Goal: Information Seeking & Learning: Understand process/instructions

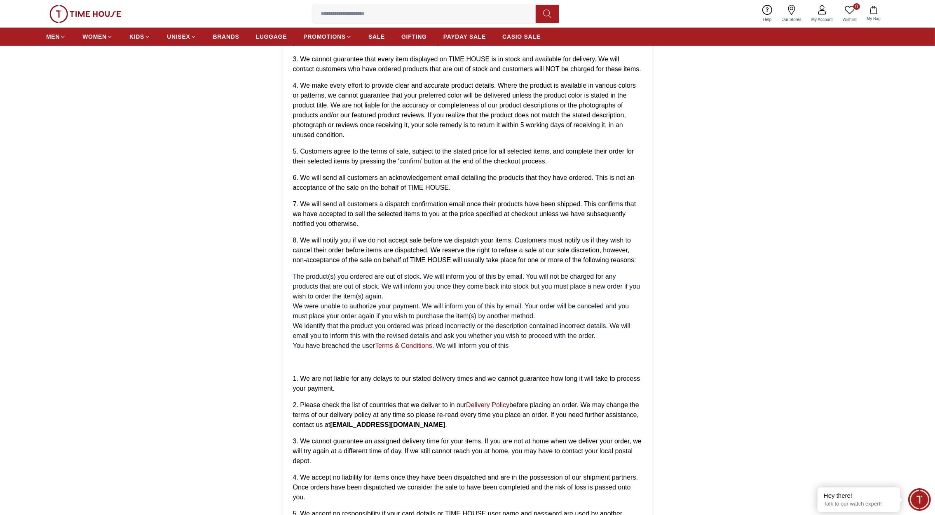
scroll to position [197, 0]
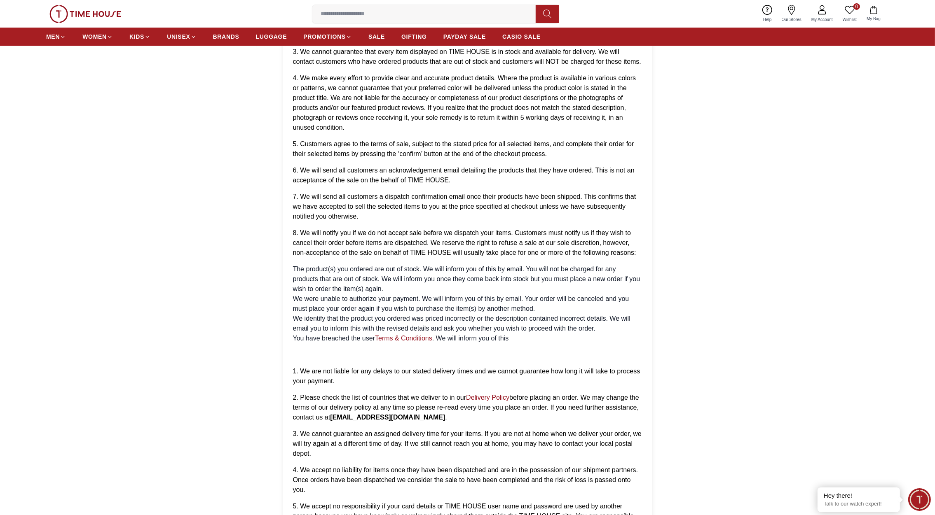
click at [407, 338] on link "Terms & Conditions" at bounding box center [403, 338] width 57 height 7
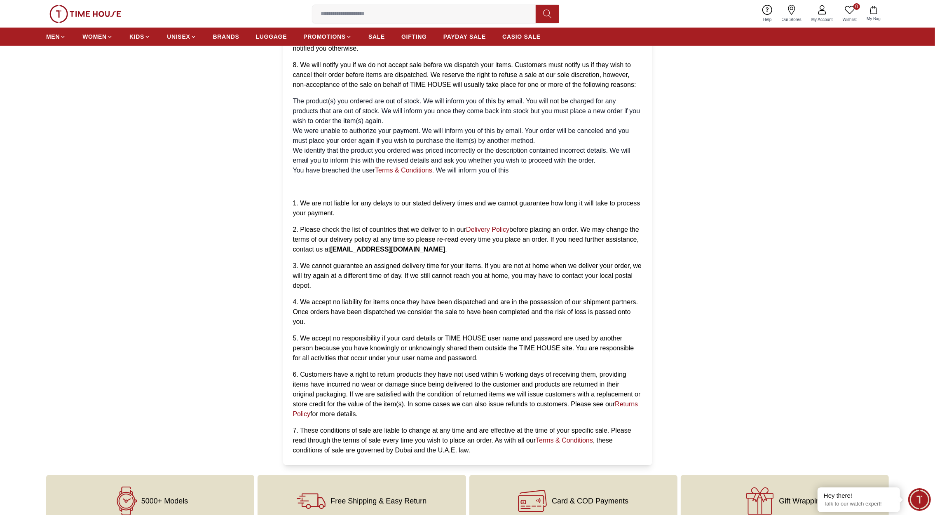
scroll to position [392, 0]
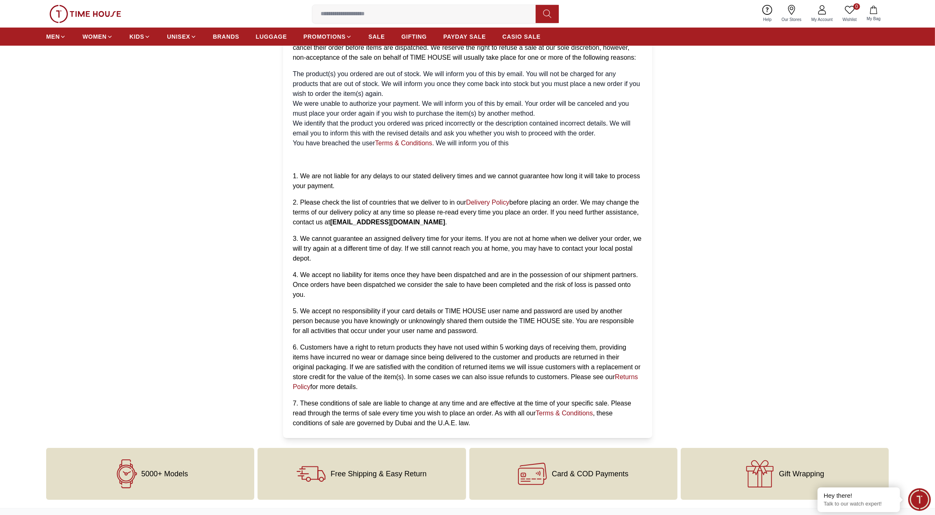
click at [550, 414] on link "Terms & Conditions" at bounding box center [564, 413] width 57 height 7
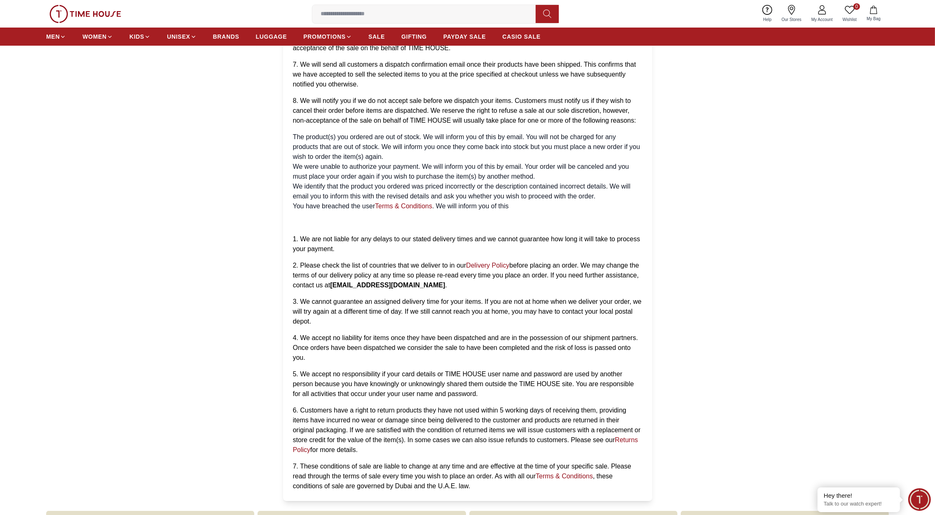
scroll to position [330, 0]
click at [627, 438] on link "Returns Policy" at bounding box center [465, 444] width 345 height 17
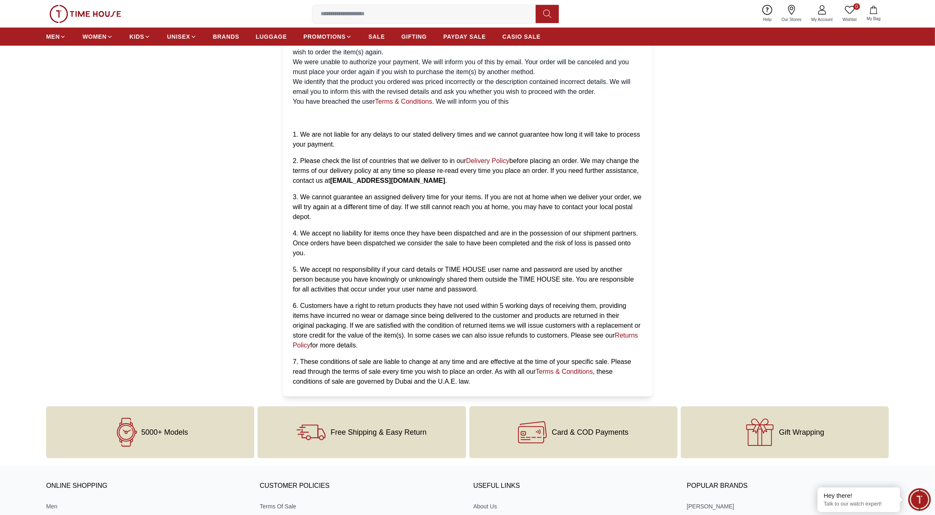
scroll to position [629, 0]
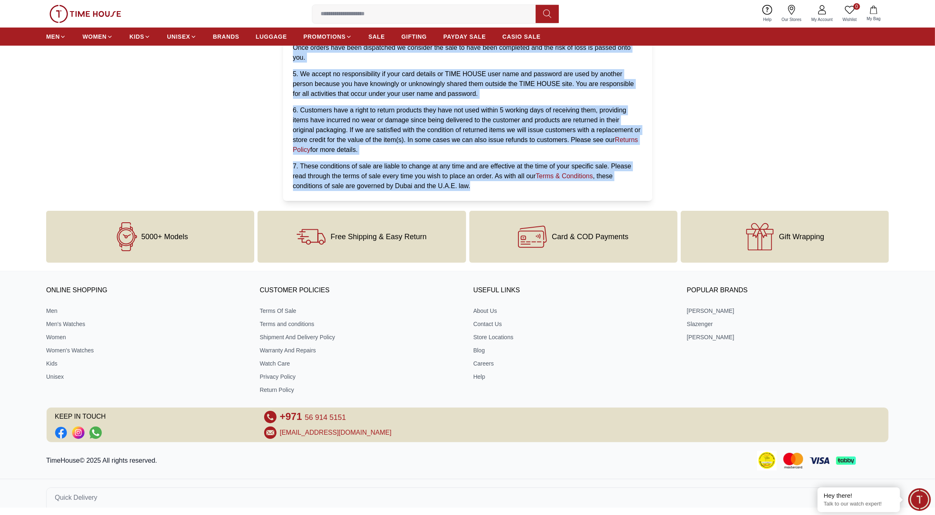
drag, startPoint x: 291, startPoint y: 105, endPoint x: 487, endPoint y: 187, distance: 212.8
copy div "LOREM IP DOLO Sitame cons adipi Elits doe Temporinci utlaboree do mag aliq enim…"
click at [286, 320] on link "Terms and conditions" at bounding box center [361, 324] width 202 height 8
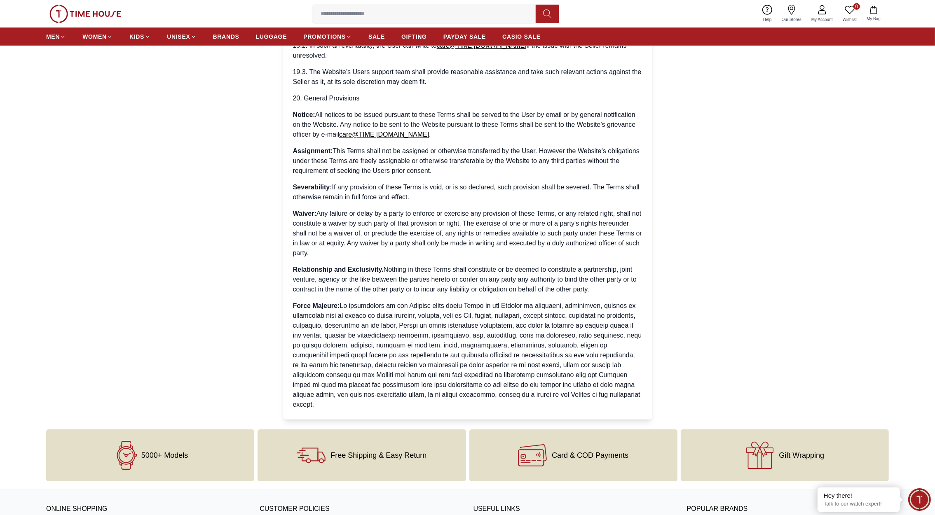
scroll to position [5994, 0]
drag, startPoint x: 315, startPoint y: 379, endPoint x: 289, endPoint y: 32, distance: 348.3
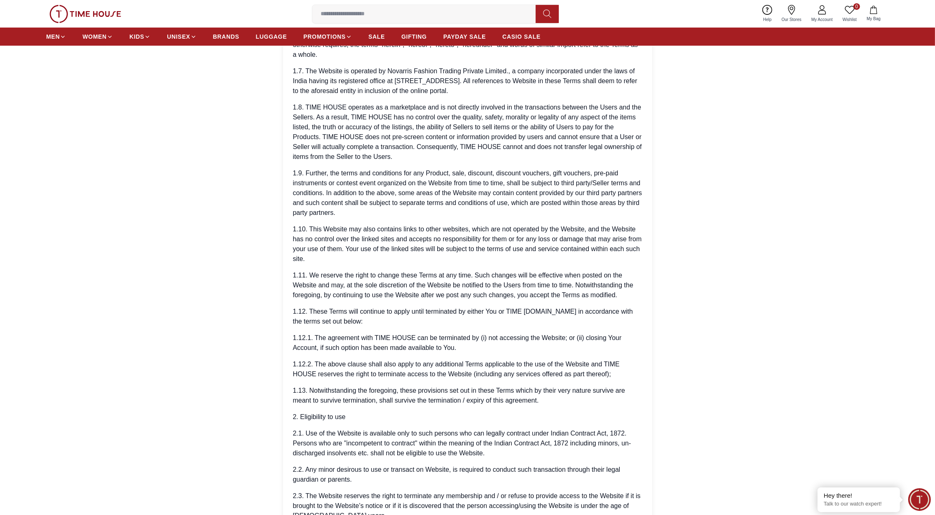
scroll to position [0, 0]
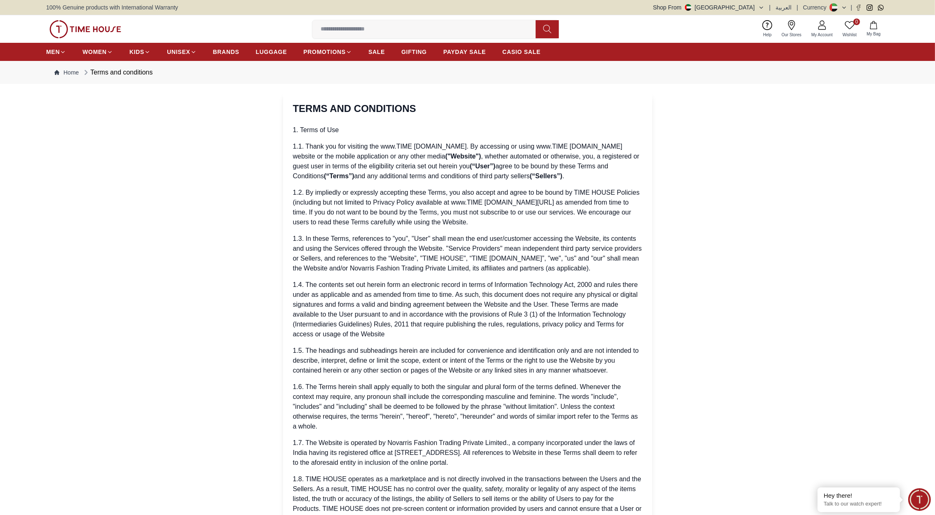
click at [259, 81] on nav "Home Terms and conditions" at bounding box center [467, 72] width 842 height 23
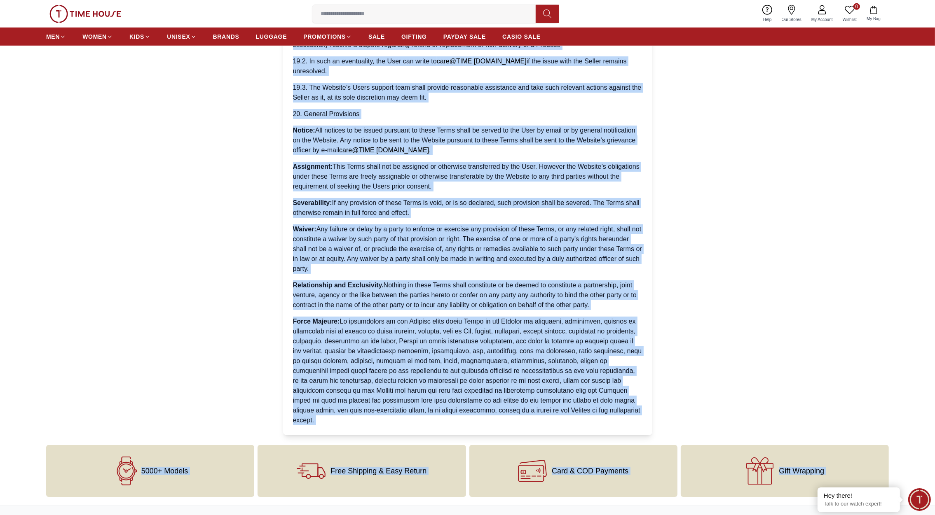
scroll to position [6189, 0]
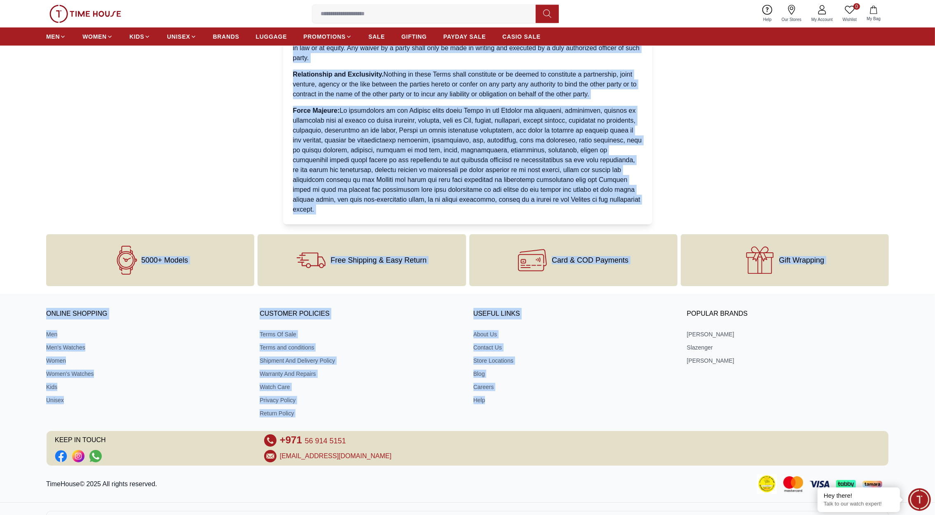
drag, startPoint x: 291, startPoint y: 106, endPoint x: 632, endPoint y: 189, distance: 351.0
copy div "LOREM IPS DOLORSITAM 6. Conse ad Eli 0.2. Seddo eiu tem incididu utl etd.MAGN A…"
